Goal: Task Accomplishment & Management: Manage account settings

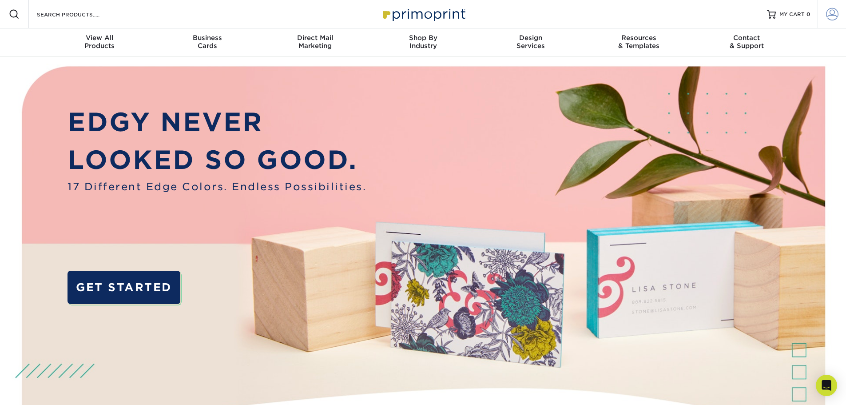
click at [829, 12] on span at bounding box center [832, 14] width 12 height 12
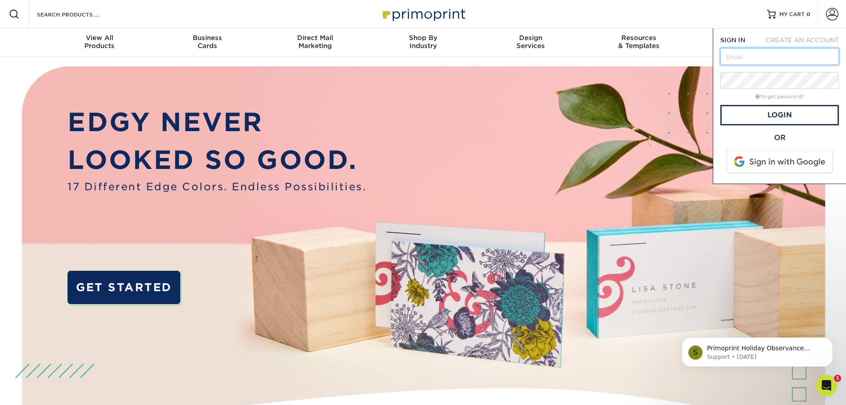
click at [744, 58] on input "text" at bounding box center [779, 56] width 119 height 17
drag, startPoint x: 738, startPoint y: 60, endPoint x: 719, endPoint y: 62, distance: 19.2
click at [728, 58] on input "text" at bounding box center [779, 56] width 119 height 17
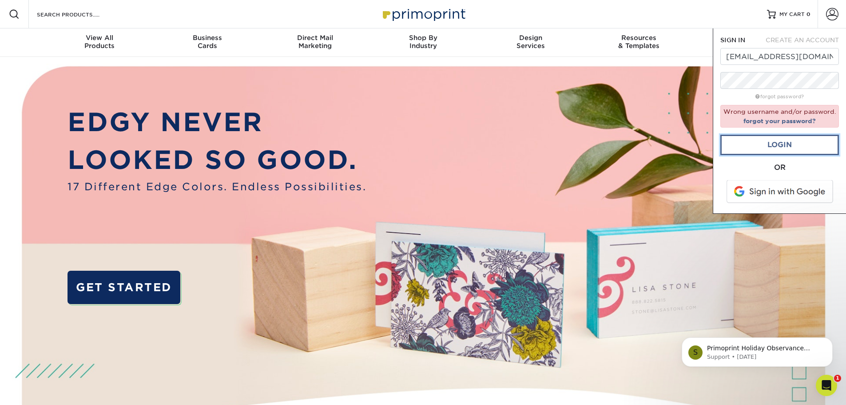
click at [781, 144] on link "Login" at bounding box center [779, 145] width 119 height 20
click at [718, 80] on div "SIGN IN CREATE AN ACCOUNT preppress@browncountygraphics.com forgot password? Wr…" at bounding box center [779, 120] width 133 height 185
click at [749, 57] on input "preppress@browncountygraphics.com" at bounding box center [779, 56] width 119 height 17
type input "[EMAIL_ADDRESS][DOMAIN_NAME]"
click at [780, 146] on link "Login" at bounding box center [779, 145] width 119 height 20
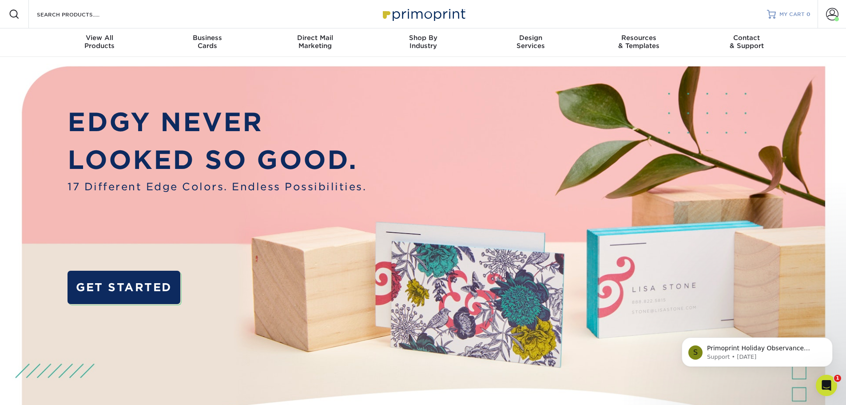
click at [784, 18] on link "MY CART 0" at bounding box center [789, 14] width 44 height 28
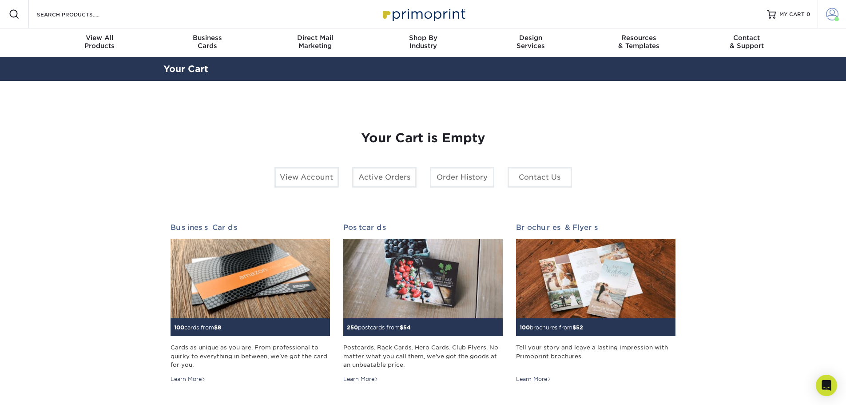
click at [834, 14] on span at bounding box center [832, 14] width 12 height 12
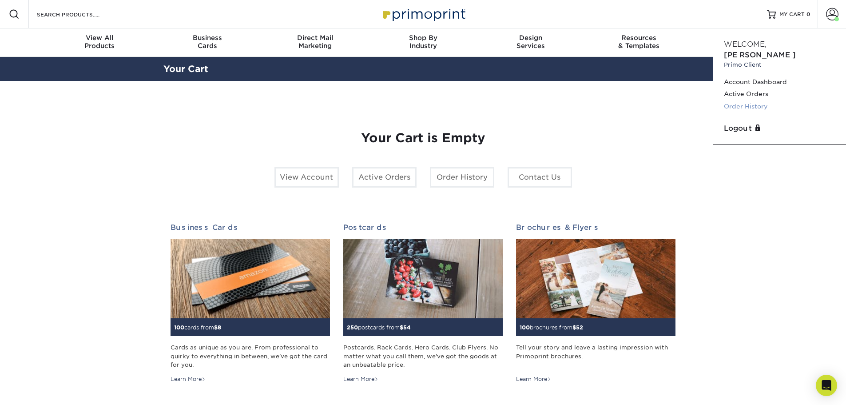
click at [744, 100] on link "Order History" at bounding box center [779, 106] width 111 height 12
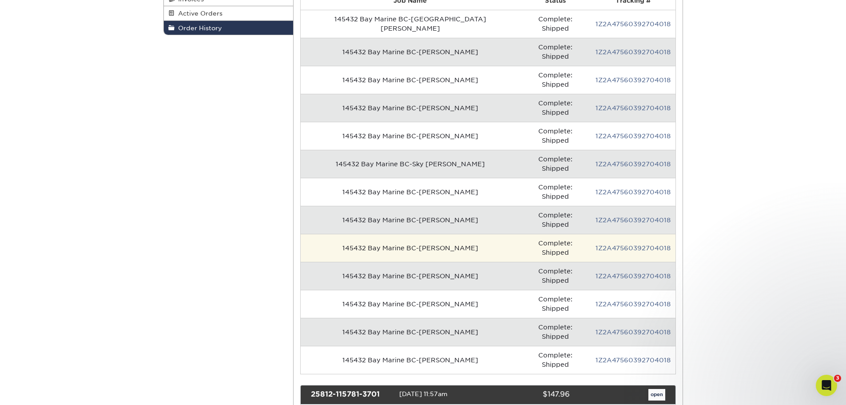
scroll to position [266, 0]
